Goal: Information Seeking & Learning: Learn about a topic

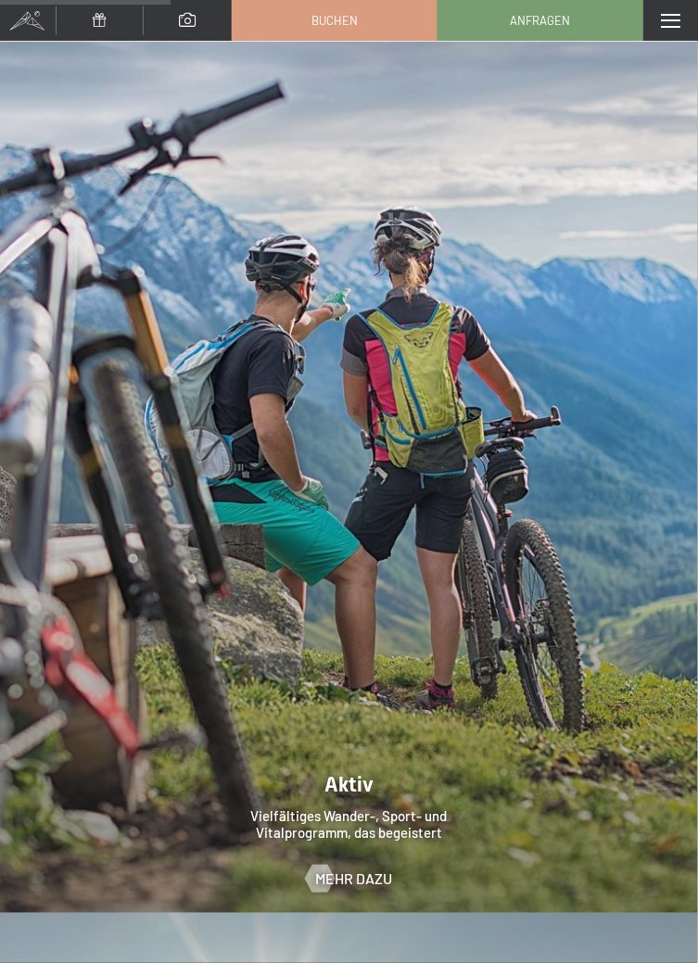
scroll to position [4174, 0]
click at [677, 40] on div "Menü" at bounding box center [670, 20] width 55 height 41
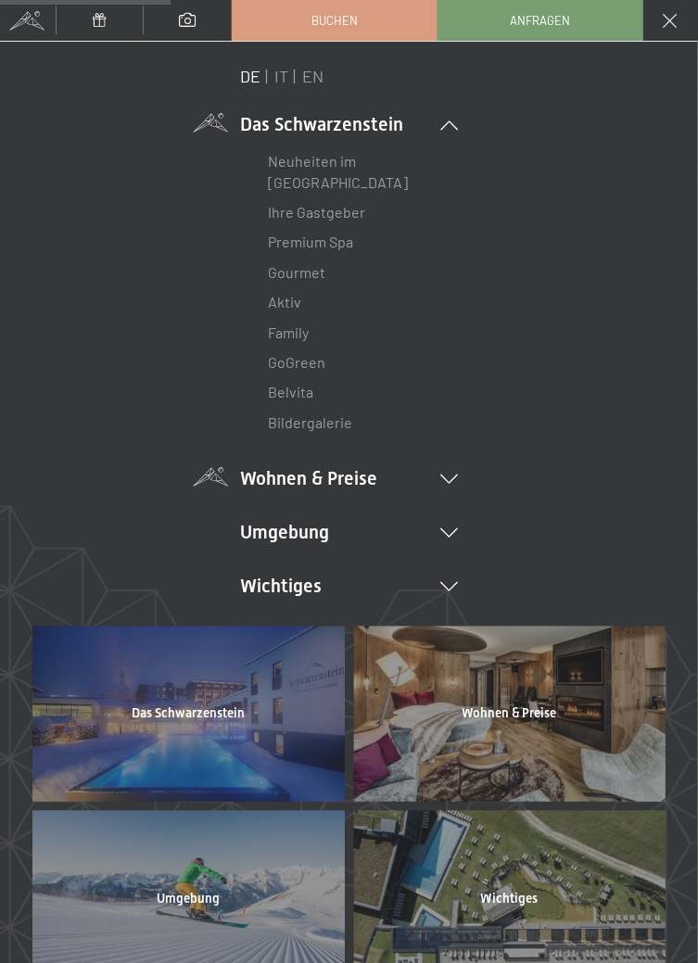
click at [354, 170] on li "Neuheiten im [GEOGRAPHIC_DATA]" at bounding box center [349, 171] width 162 height 51
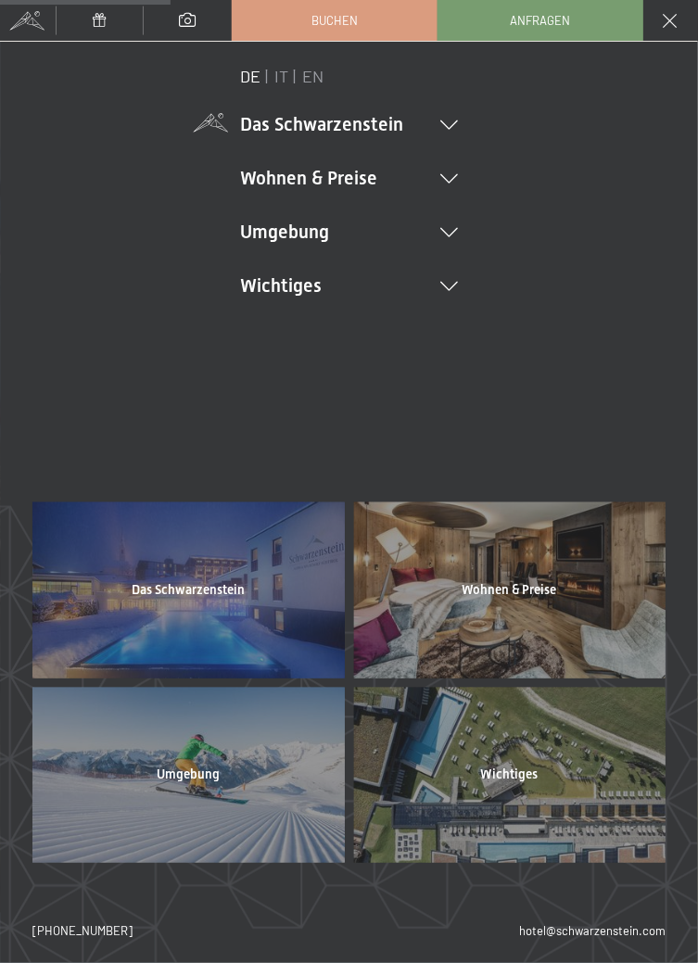
click at [445, 119] on li "Das Schwarzenstein Neuheiten im Schwarzenstein Ihre Gastgeber Premium Spa Gourm…" at bounding box center [349, 124] width 218 height 26
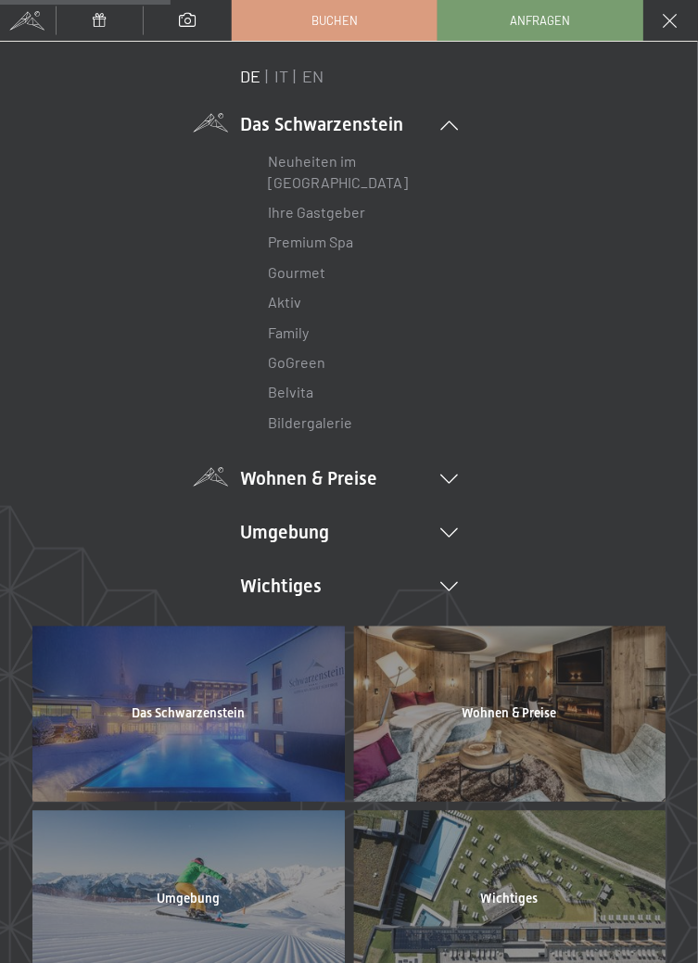
click at [336, 167] on link "Neuheiten im [GEOGRAPHIC_DATA]" at bounding box center [338, 171] width 140 height 38
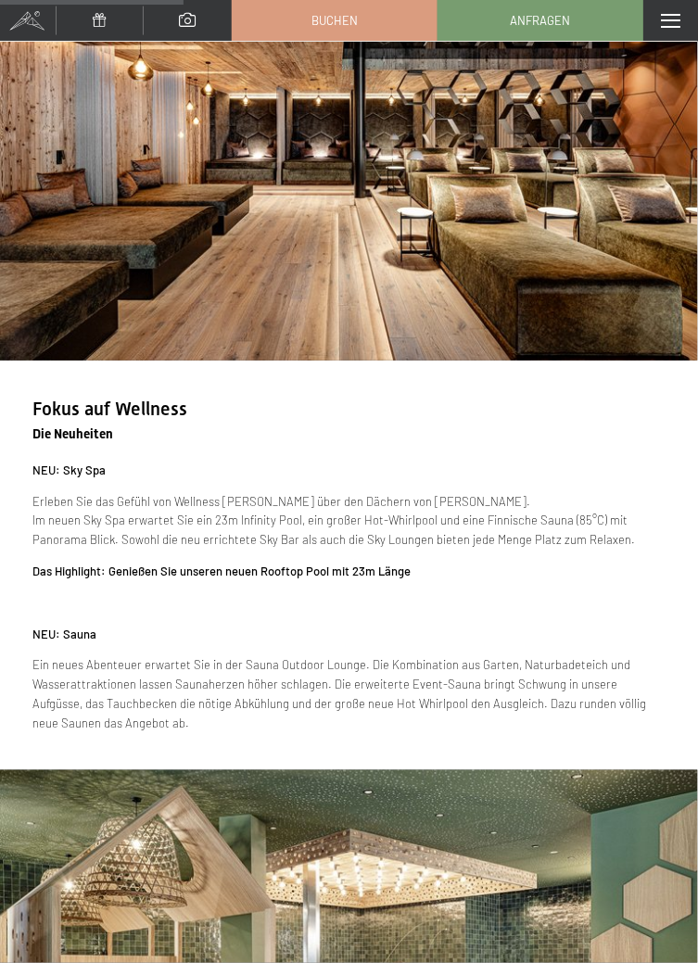
scroll to position [1591, 0]
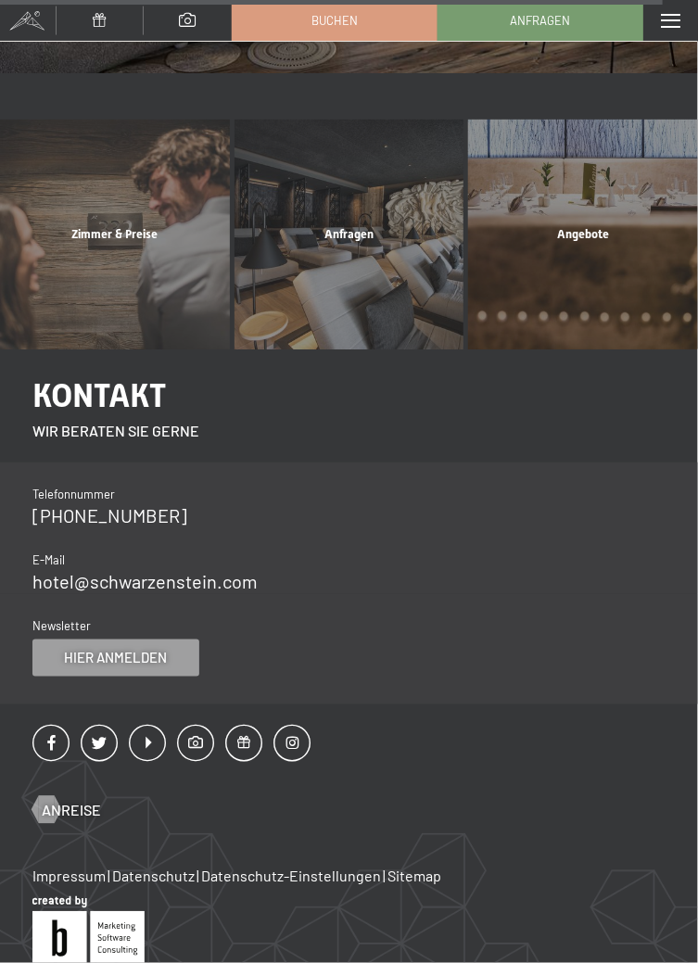
click at [529, 531] on div "Telefonnummer [PHONE_NUMBER] E-Mail hotel@ no-spam. [GEOGRAPHIC_DATA]. no-spam.…" at bounding box center [349, 529] width 698 height 132
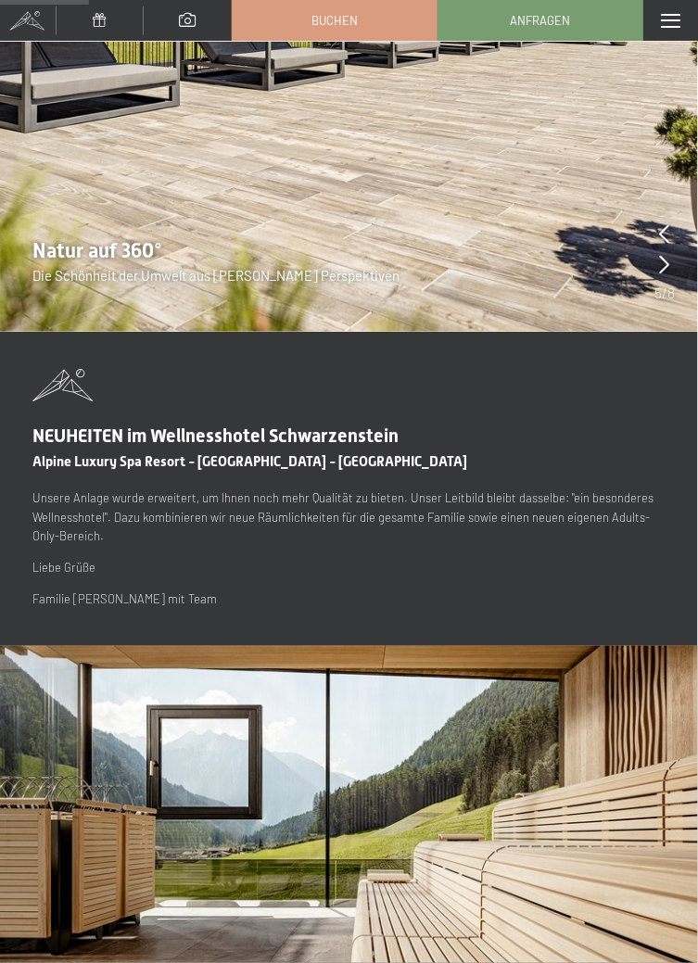
scroll to position [0, 0]
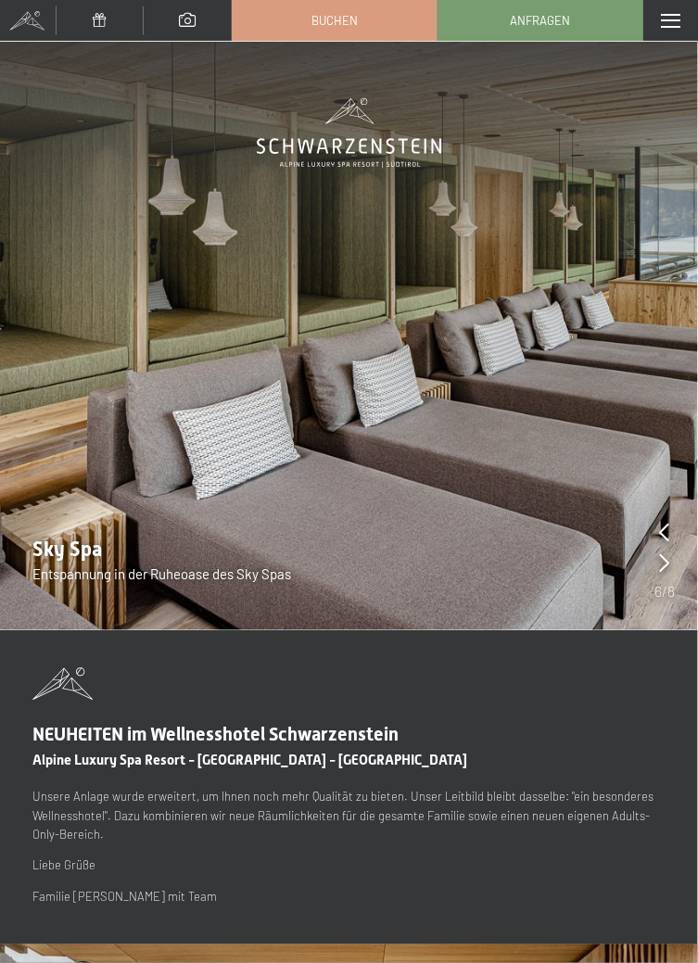
click at [186, 22] on span at bounding box center [188, 20] width 17 height 14
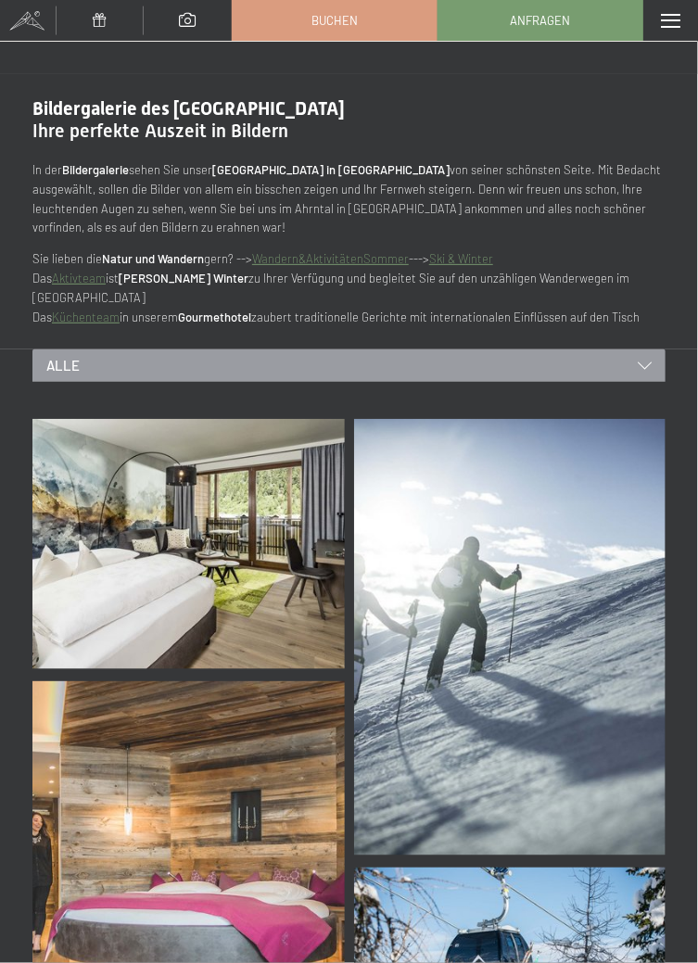
click at [676, 12] on div "Menü" at bounding box center [670, 20] width 55 height 41
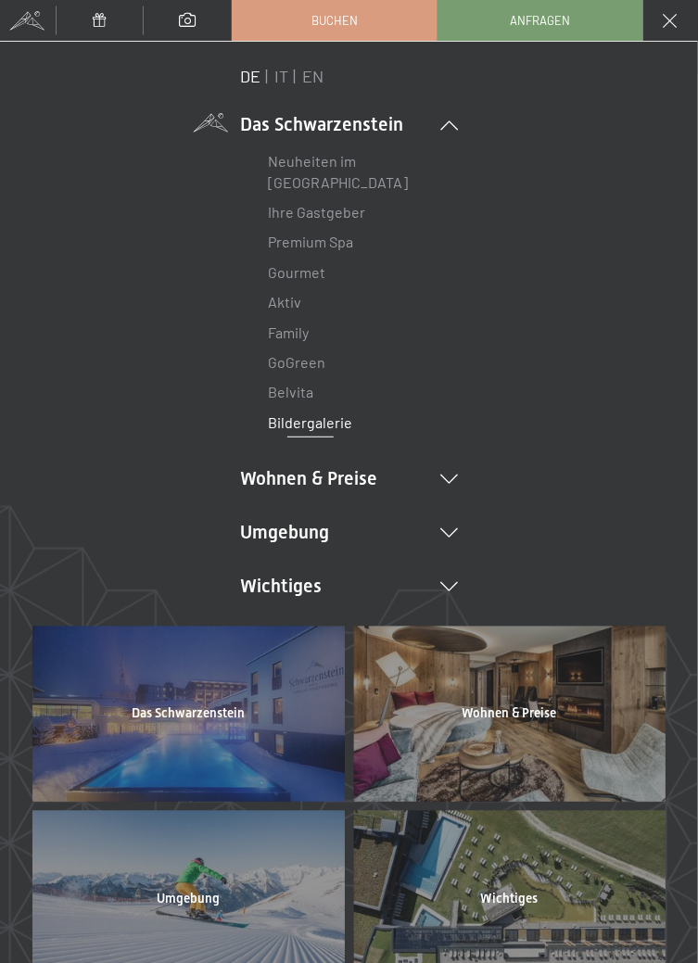
click at [462, 483] on div "DE IT EN Das Schwarzenstein Neuheiten im Schwarzenstein Ihre Gastgeber Premium …" at bounding box center [348, 343] width 633 height 557
click at [444, 478] on icon at bounding box center [449, 479] width 18 height 9
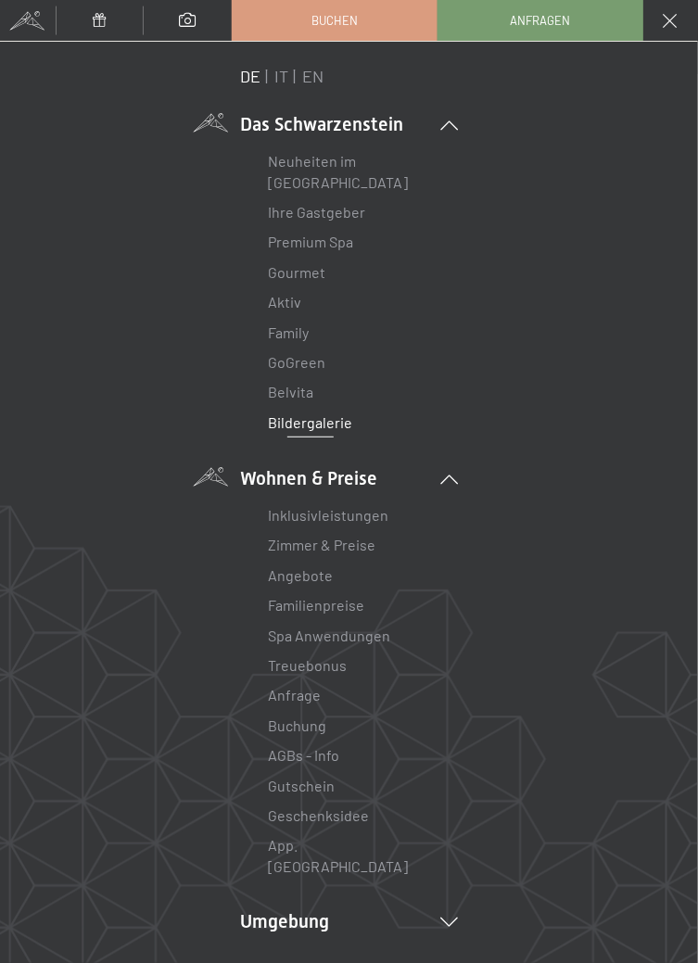
click at [360, 511] on link "Inklusivleistungen" at bounding box center [328, 515] width 121 height 18
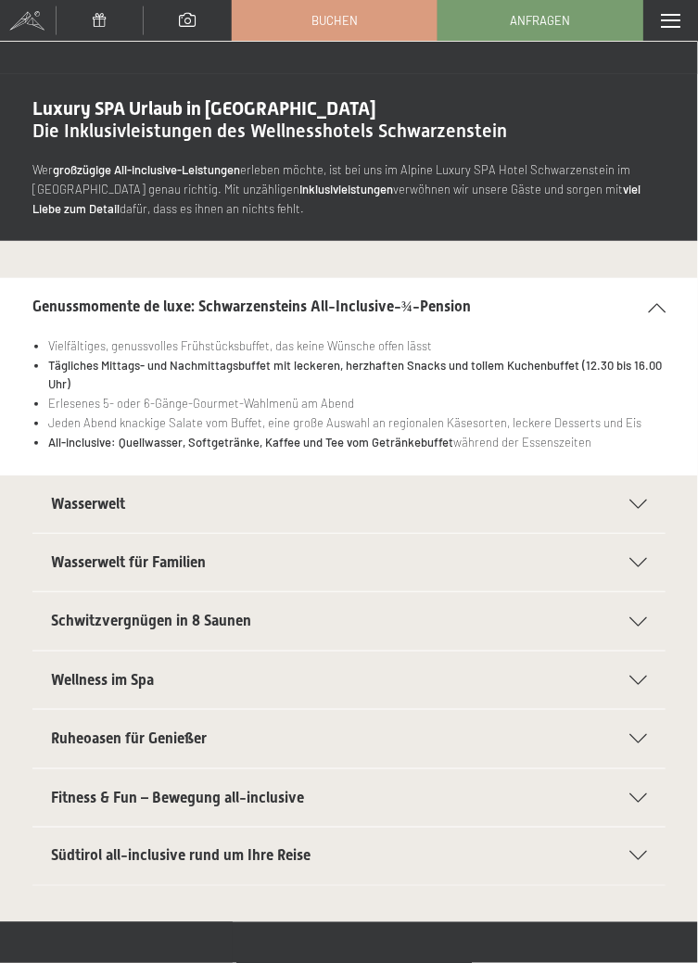
click at [650, 500] on section "Wasserwelt Sport-Pool mit 25 m langem Outdoor-Panorama-Sportpool (30° C) Sauna …" at bounding box center [348, 504] width 633 height 59
click at [638, 501] on icon at bounding box center [638, 504] width 18 height 9
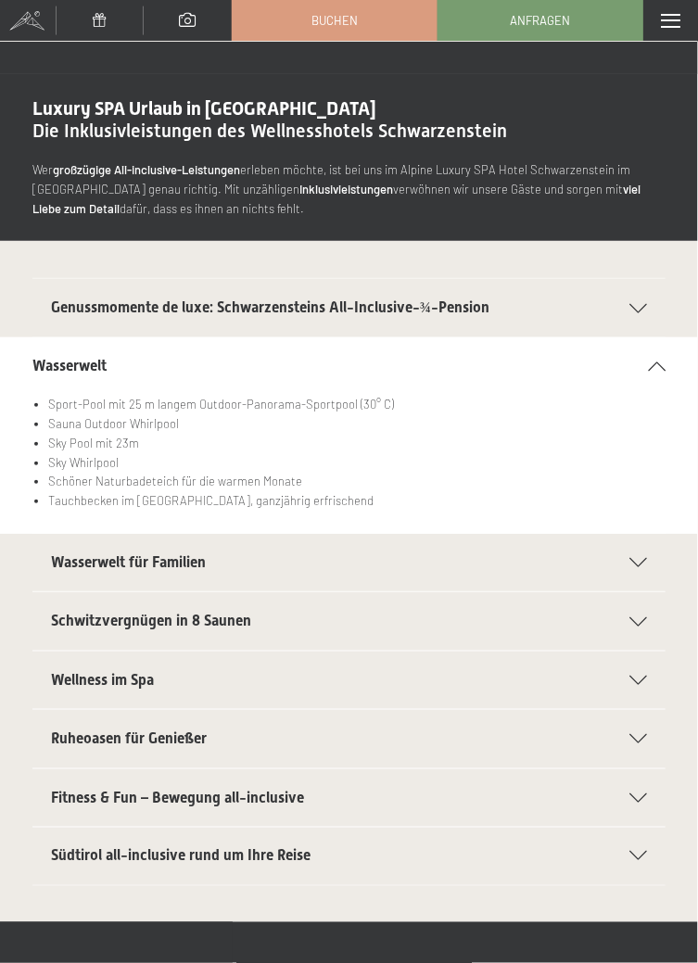
click at [641, 558] on icon at bounding box center [638, 562] width 18 height 9
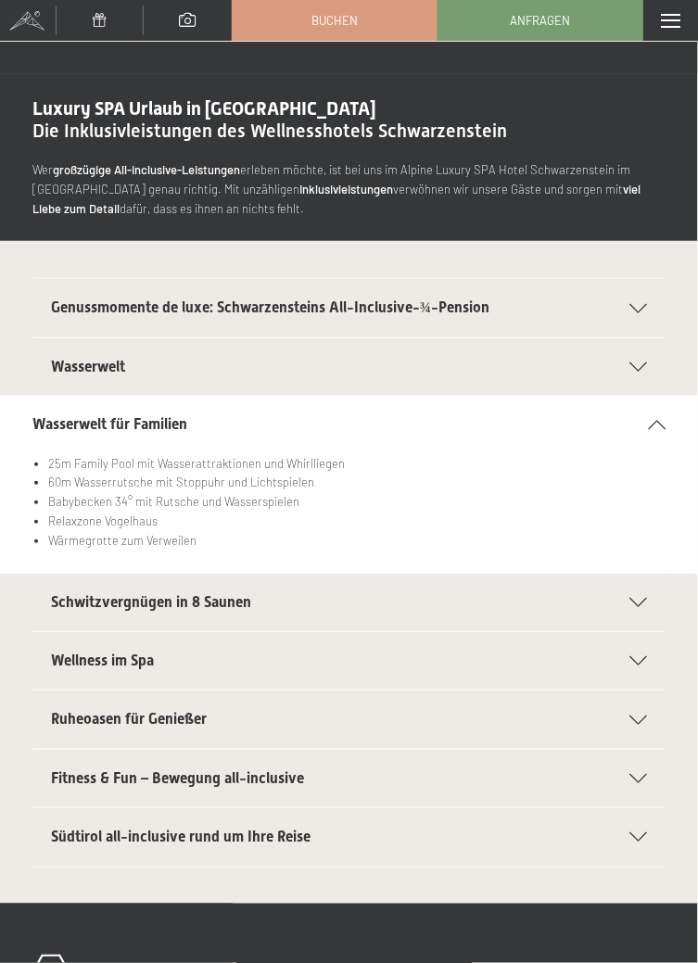
click at [639, 613] on div "Schwitzvergnügen in 8 Saunen" at bounding box center [349, 602] width 596 height 57
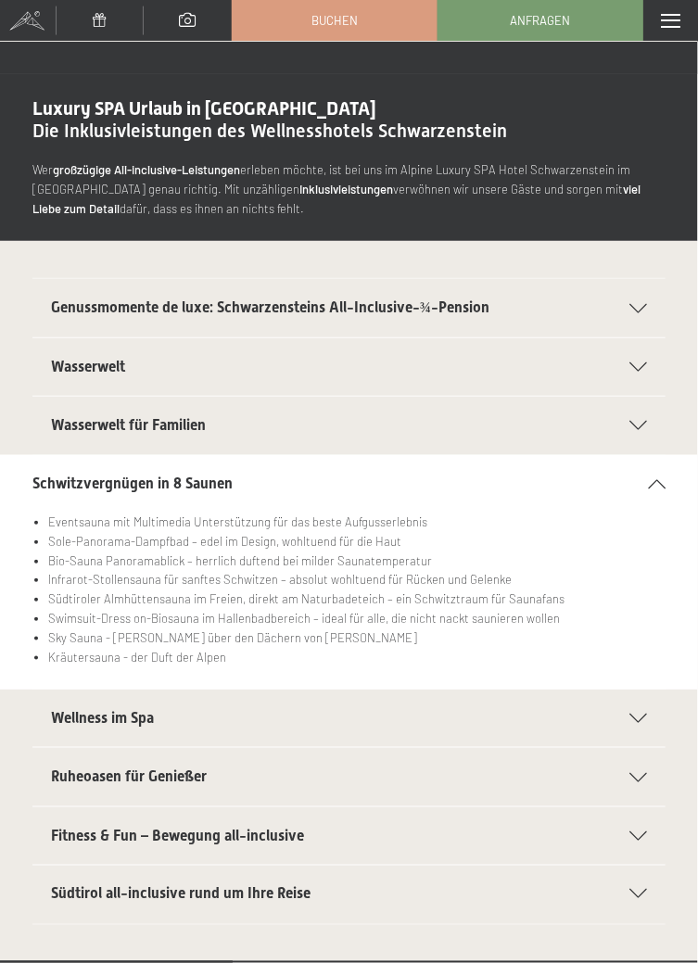
click at [137, 525] on li "Eventsauna mit Multimedia Unterstützung für das beste Aufgusserlebnis" at bounding box center [356, 522] width 617 height 19
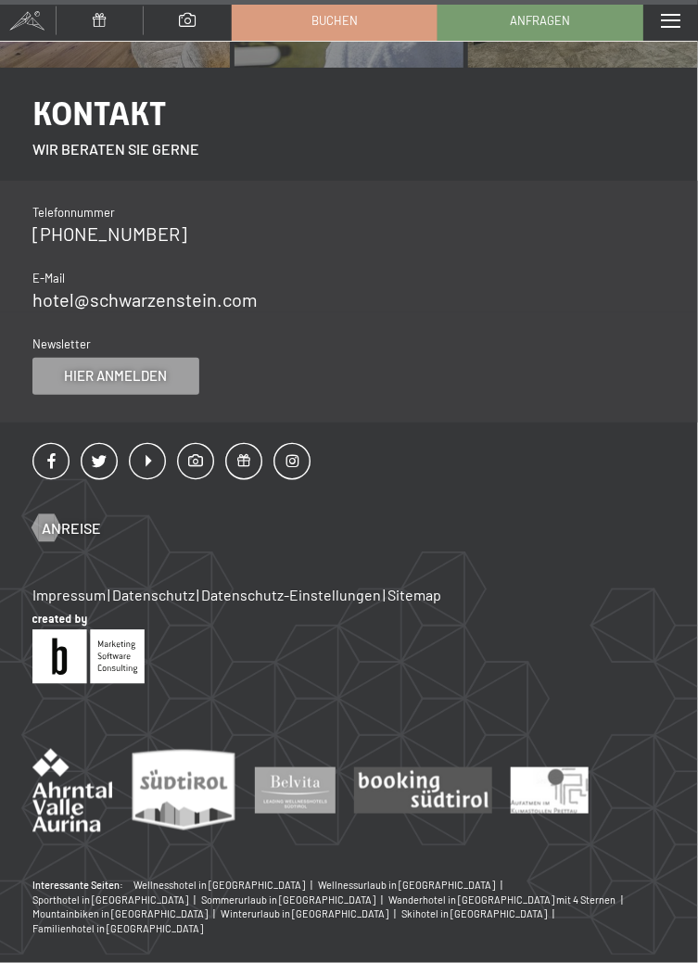
scroll to position [2368, 0]
